Goal: Find specific page/section: Find specific page/section

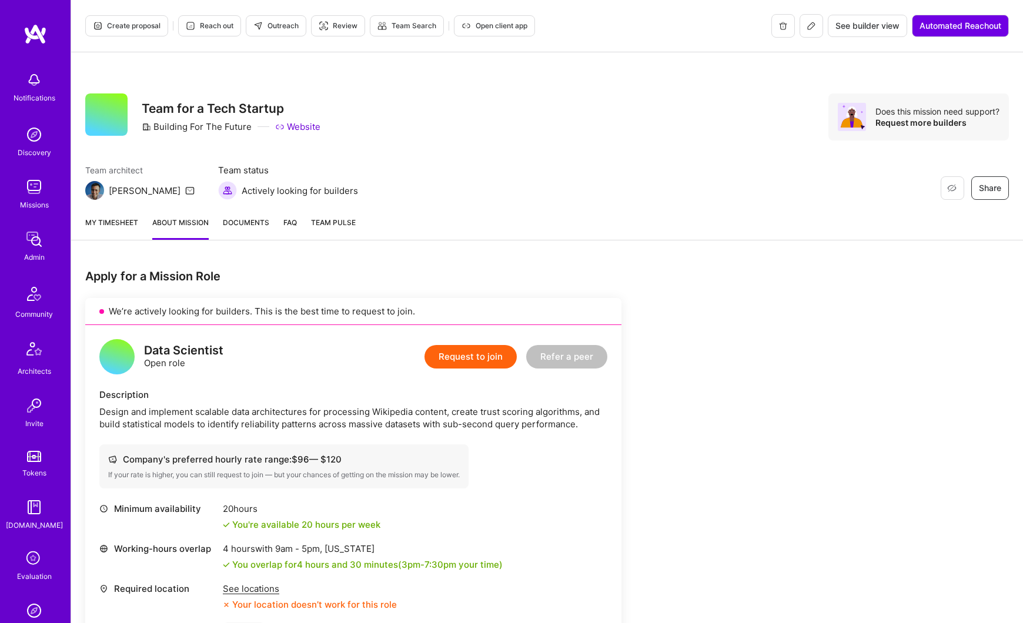
scroll to position [2067, 0]
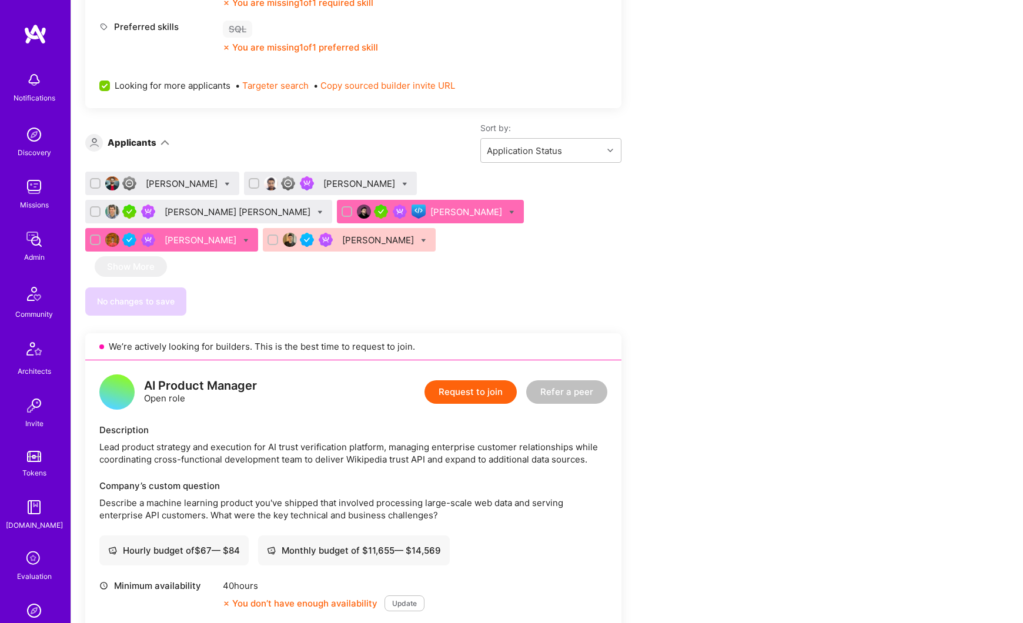
click at [38, 247] on img at bounding box center [34, 240] width 24 height 24
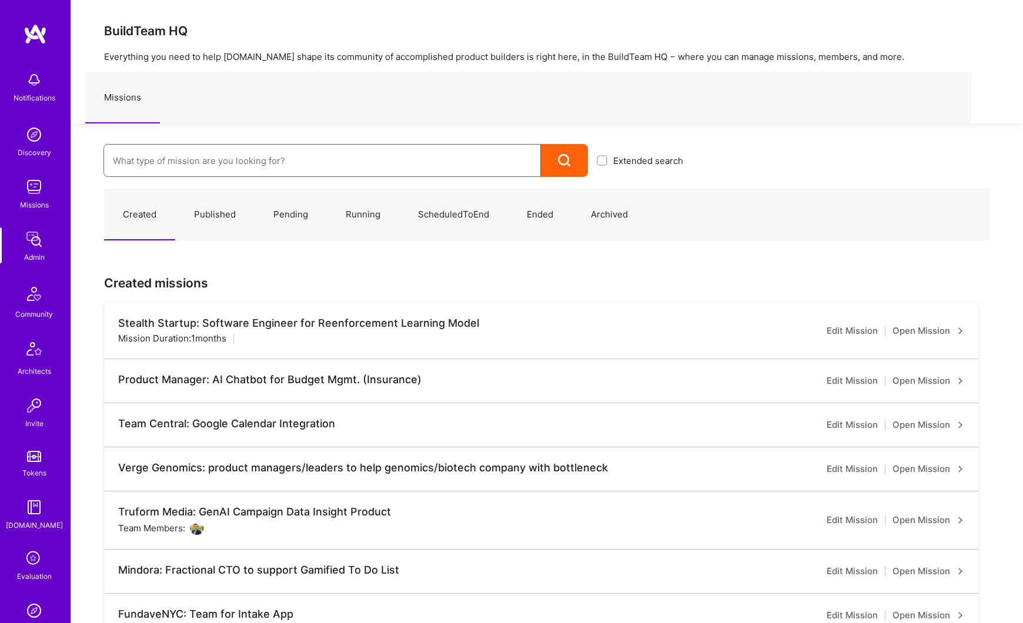
click at [161, 168] on input at bounding box center [322, 161] width 419 height 30
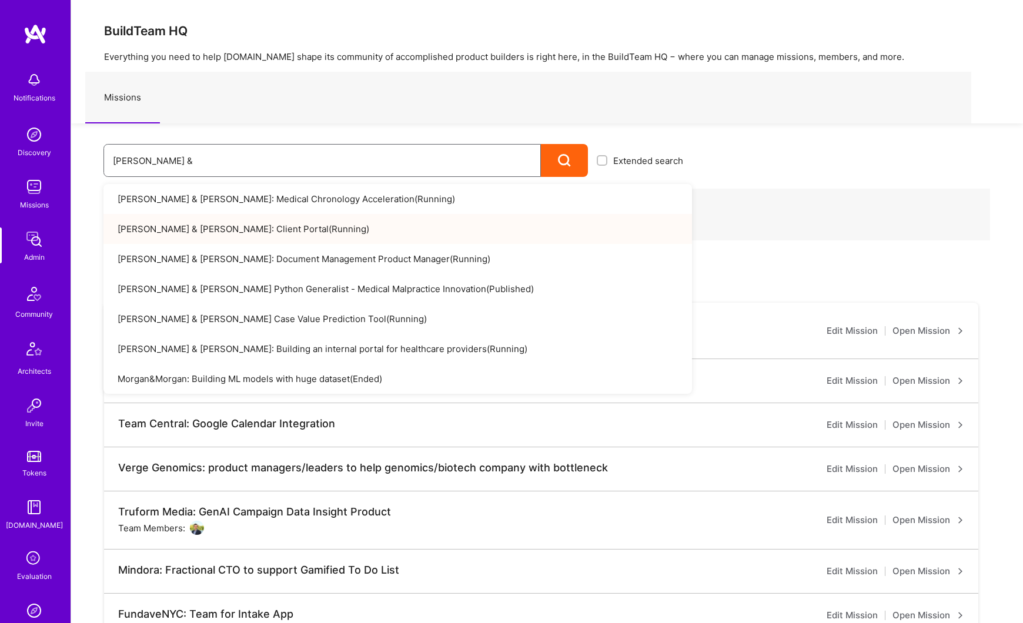
type input "[PERSON_NAME] &"
click at [151, 222] on link "[PERSON_NAME] & [PERSON_NAME]: Client Portal ( Running )" at bounding box center [397, 229] width 589 height 30
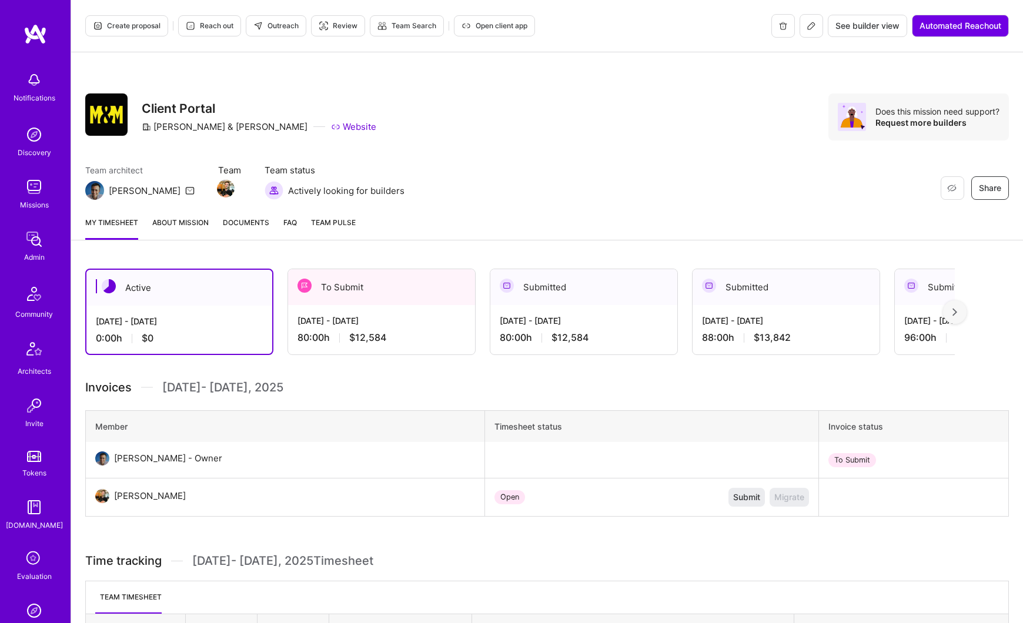
click at [196, 220] on link "About Mission" at bounding box center [180, 228] width 56 height 24
